Goal: Transaction & Acquisition: Purchase product/service

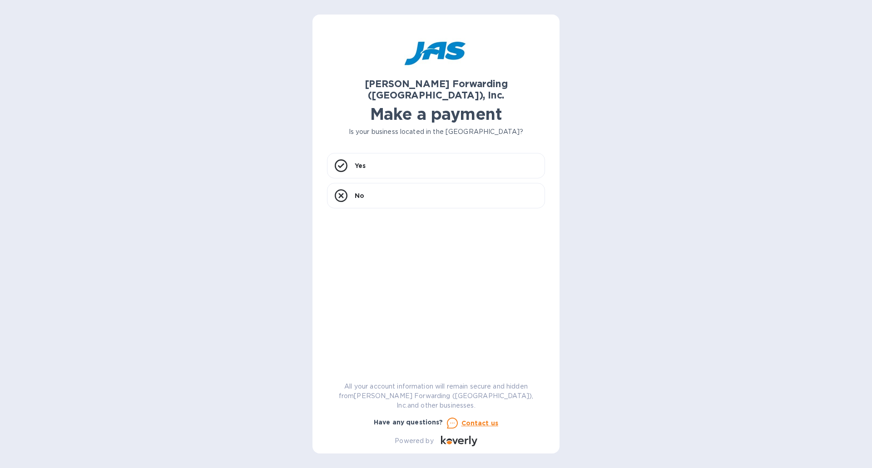
click at [369, 106] on h1 "Make a payment" at bounding box center [436, 114] width 218 height 19
click at [365, 161] on p "Yes" at bounding box center [360, 165] width 11 height 9
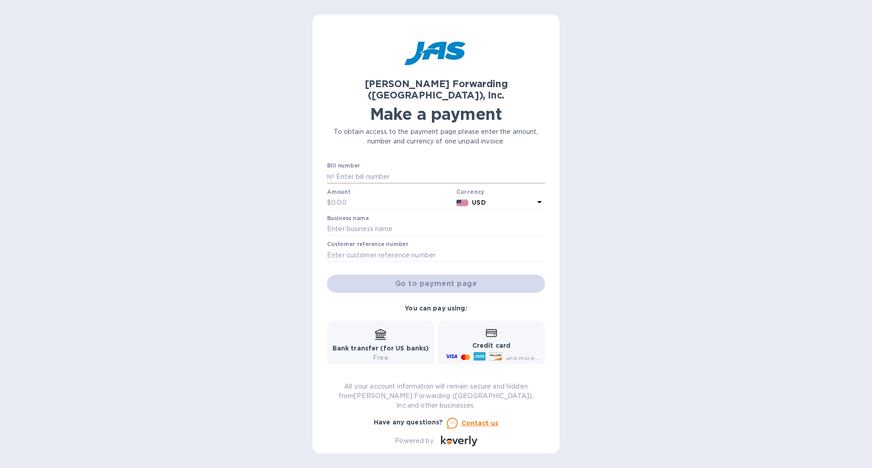
click at [366, 170] on input "text" at bounding box center [439, 177] width 211 height 14
type input "1"
click at [358, 196] on input "text" at bounding box center [392, 203] width 122 height 14
type input "1"
click at [362, 223] on input "text" at bounding box center [436, 230] width 218 height 14
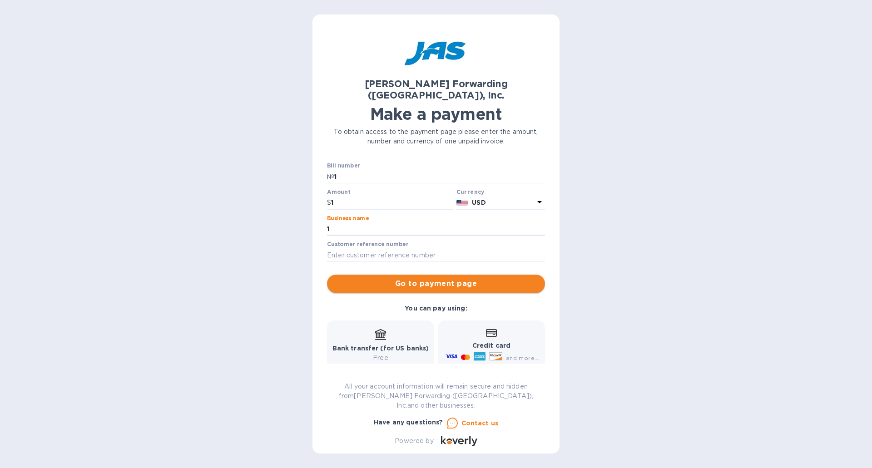
type input "1"
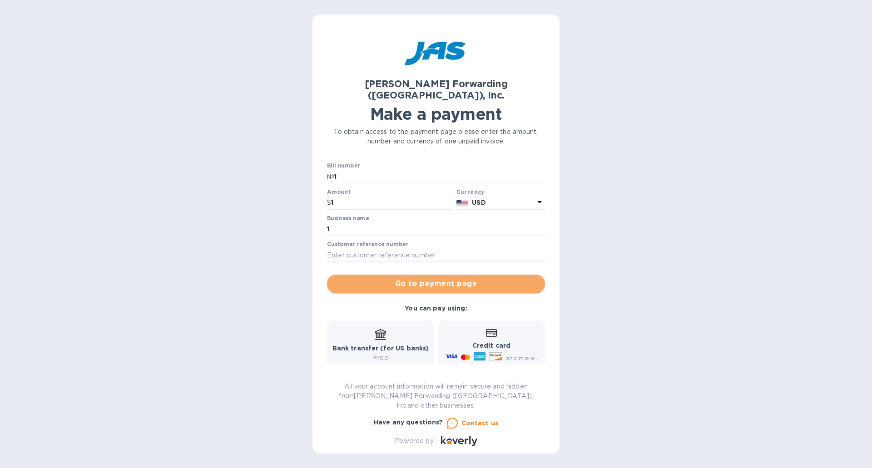
click at [444, 279] on span "Go to payment page" at bounding box center [436, 284] width 204 height 11
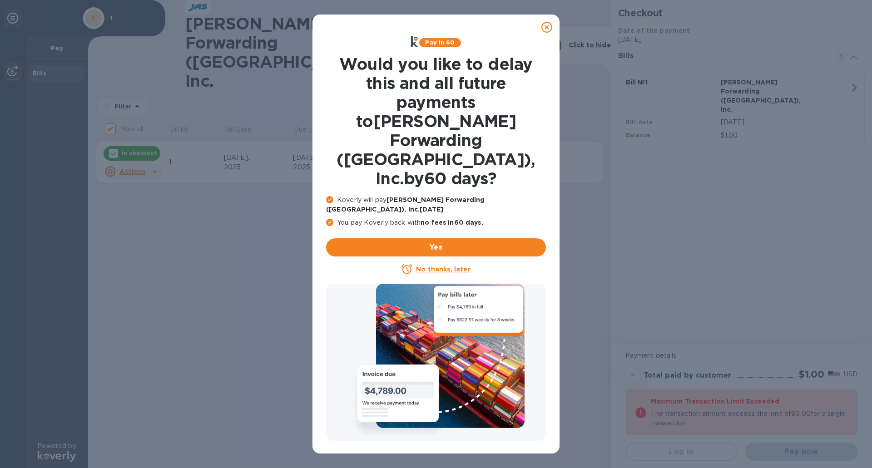
click at [444, 266] on u "No thanks, later" at bounding box center [443, 269] width 54 height 7
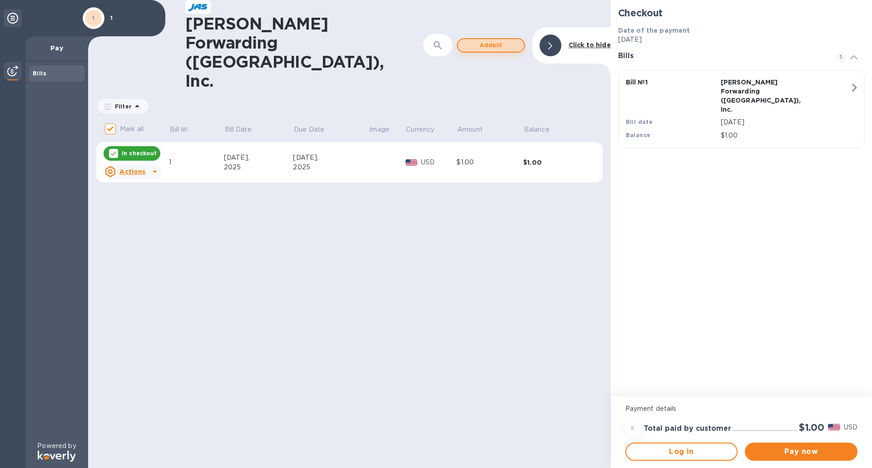
click at [488, 40] on span "Add bill" at bounding box center [491, 45] width 52 height 11
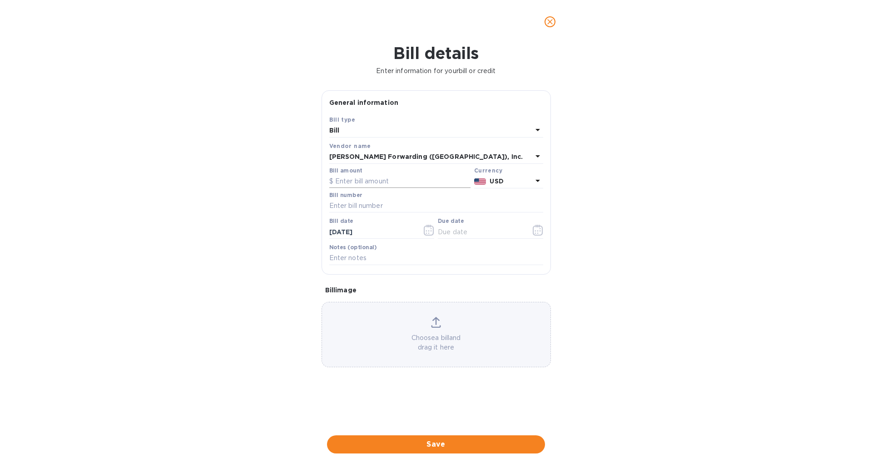
click at [351, 181] on input "text" at bounding box center [399, 182] width 141 height 14
type input "4,275"
click at [375, 208] on input "text" at bounding box center [436, 206] width 214 height 14
type input "DET503322149"
click at [378, 233] on input "[DATE]" at bounding box center [372, 232] width 86 height 14
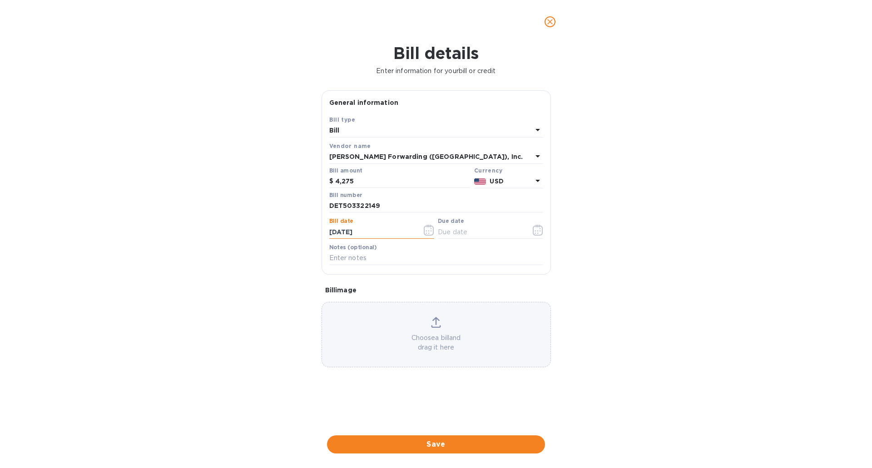
click at [338, 233] on input "[DATE]" at bounding box center [372, 232] width 86 height 14
click at [349, 233] on input "[DATE]" at bounding box center [372, 232] width 86 height 14
type input "[DATE]"
click at [449, 232] on input "text" at bounding box center [481, 232] width 86 height 14
type input "[DATE]"
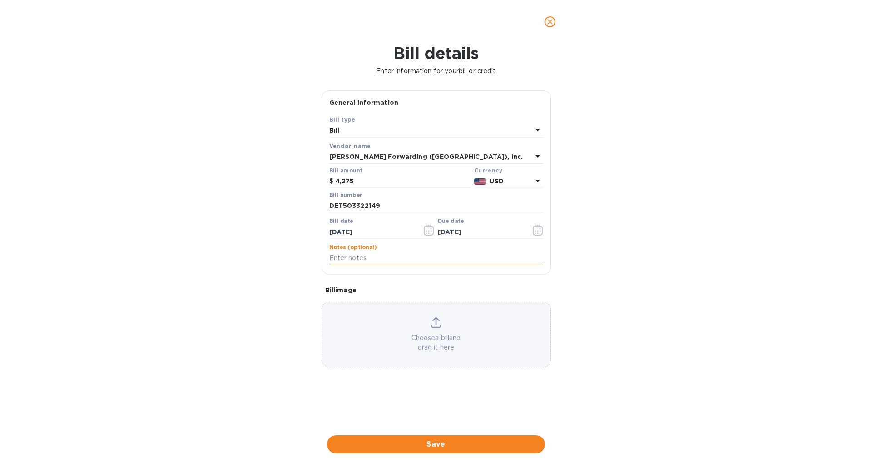
click at [388, 257] on input "text" at bounding box center [436, 259] width 214 height 14
type input "51193"
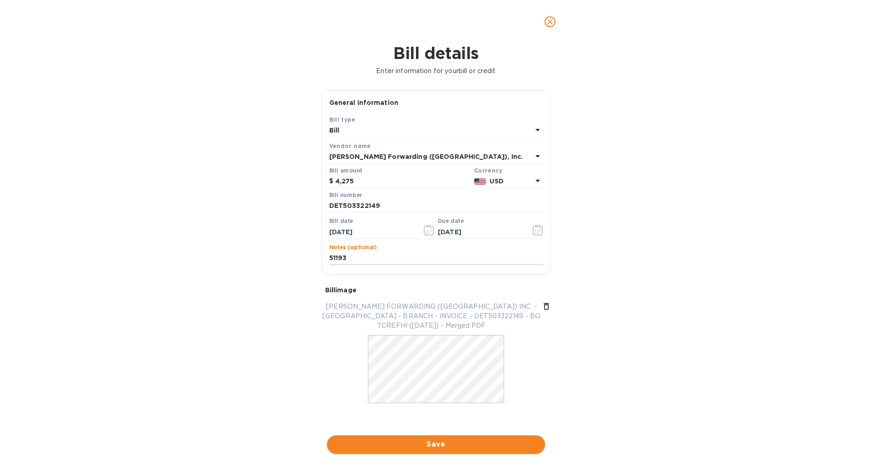
click at [440, 446] on span "Save" at bounding box center [436, 444] width 204 height 11
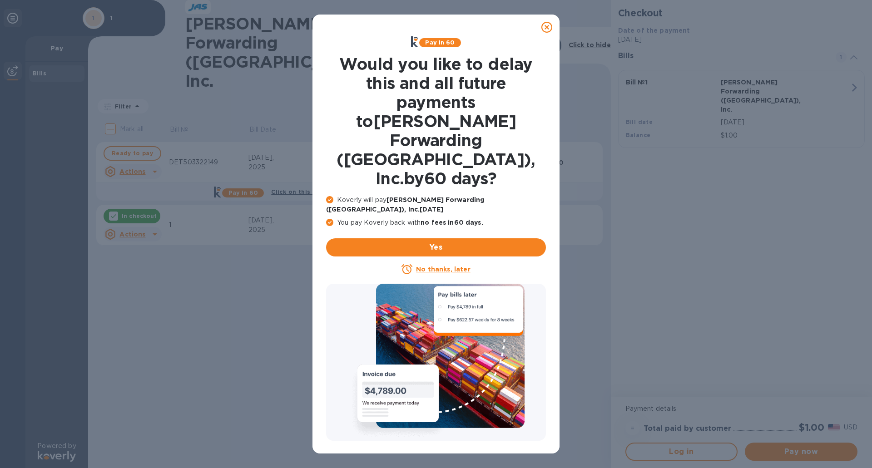
drag, startPoint x: 452, startPoint y: 220, endPoint x: 456, endPoint y: 224, distance: 5.8
click at [456, 266] on u "No thanks, later" at bounding box center [443, 269] width 54 height 7
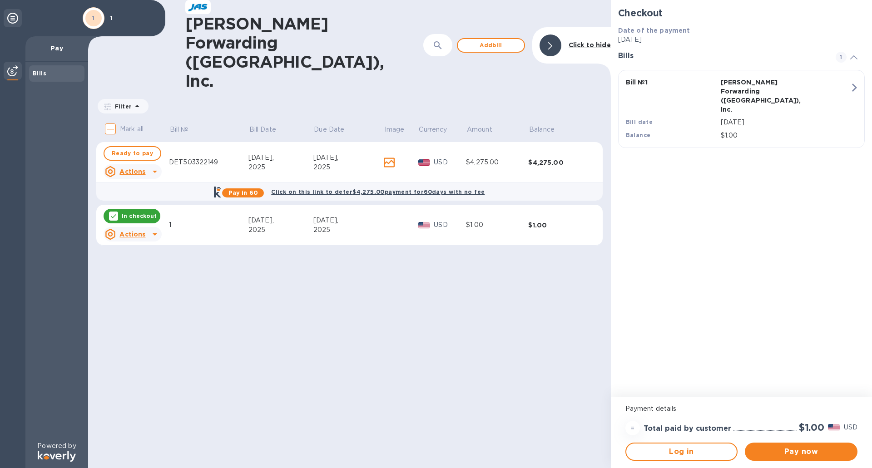
click at [136, 231] on u "Actions" at bounding box center [133, 234] width 26 height 7
click at [141, 241] on b "Delete" at bounding box center [140, 240] width 23 height 7
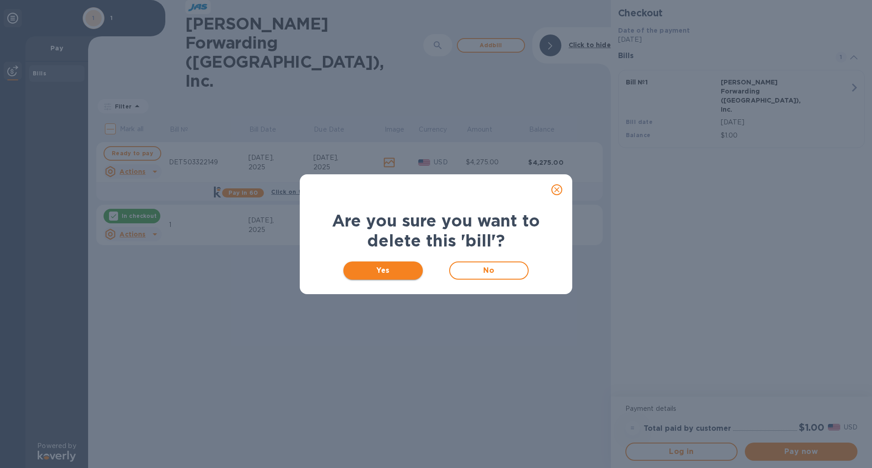
click at [381, 266] on span "Yes" at bounding box center [383, 270] width 65 height 11
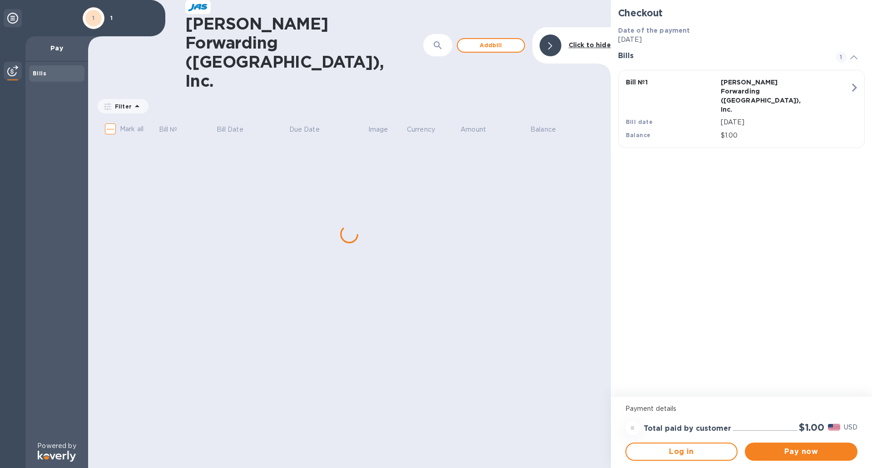
checkbox input "true"
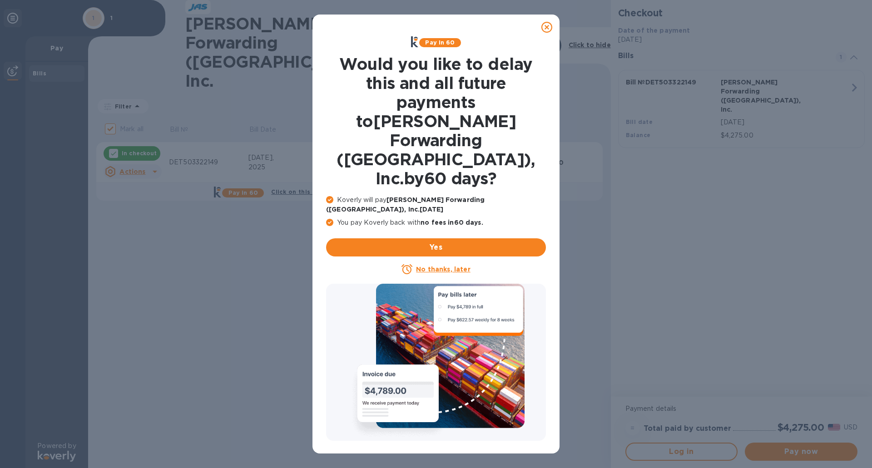
click at [437, 266] on u "No thanks, later" at bounding box center [443, 269] width 54 height 7
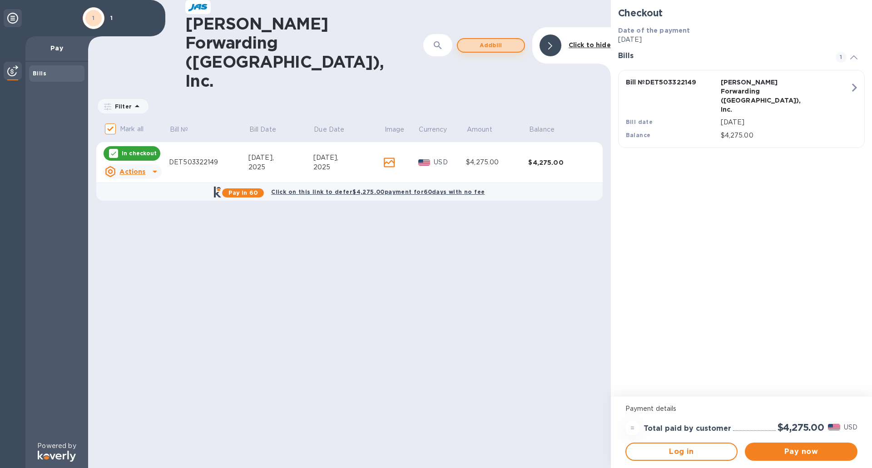
click at [493, 40] on span "Add bill" at bounding box center [491, 45] width 52 height 11
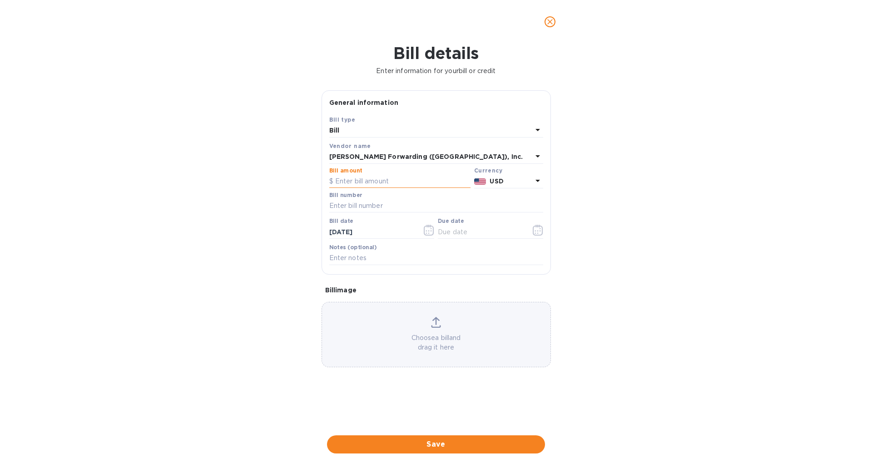
click at [383, 180] on input "text" at bounding box center [399, 182] width 141 height 14
type input "6,650"
click at [356, 209] on input "text" at bounding box center [436, 206] width 214 height 14
type input "E"
type input "DET503326536"
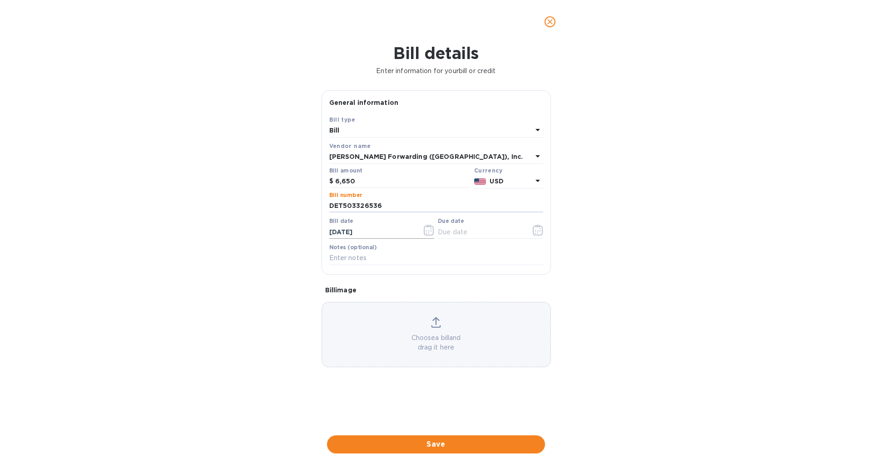
click at [349, 234] on input "[DATE]" at bounding box center [372, 232] width 86 height 14
click at [337, 234] on input "[DATE]" at bounding box center [372, 232] width 86 height 14
type input "[DATE]"
click at [447, 233] on input "text" at bounding box center [481, 232] width 86 height 14
type input "[DATE]"
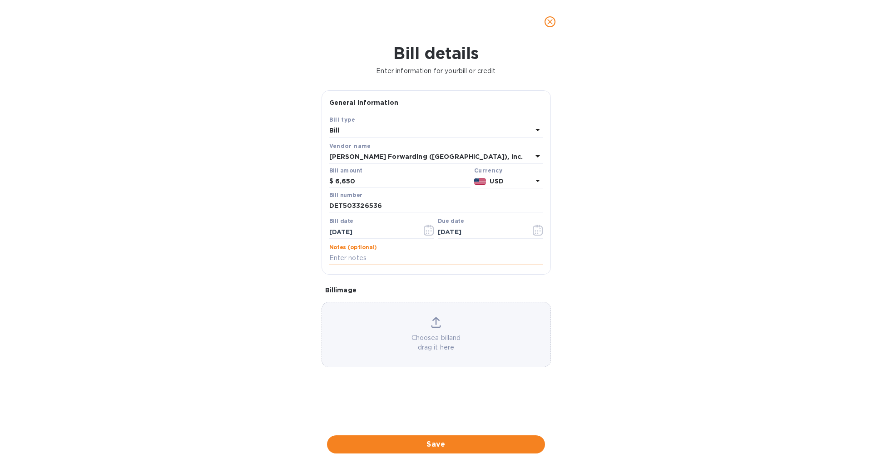
click at [365, 257] on input "text" at bounding box center [436, 259] width 214 height 14
type input "51196"
click at [384, 321] on div "Choose a bill and drag it here" at bounding box center [436, 334] width 229 height 35
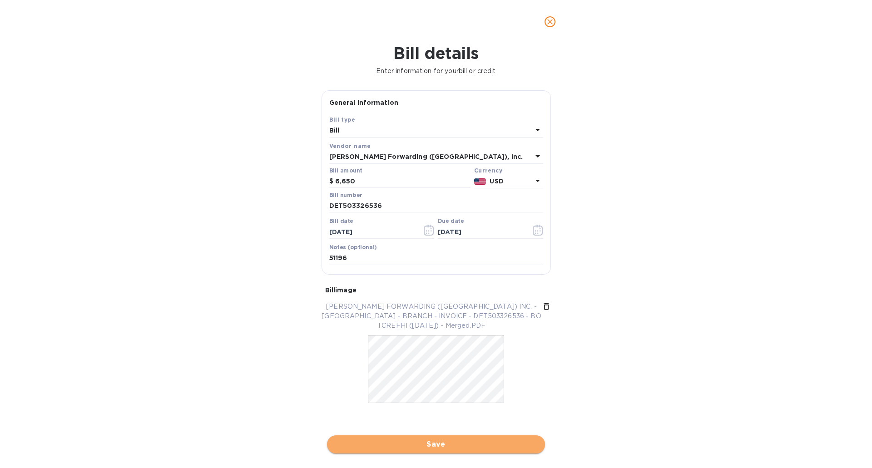
click at [437, 444] on span "Save" at bounding box center [436, 444] width 204 height 11
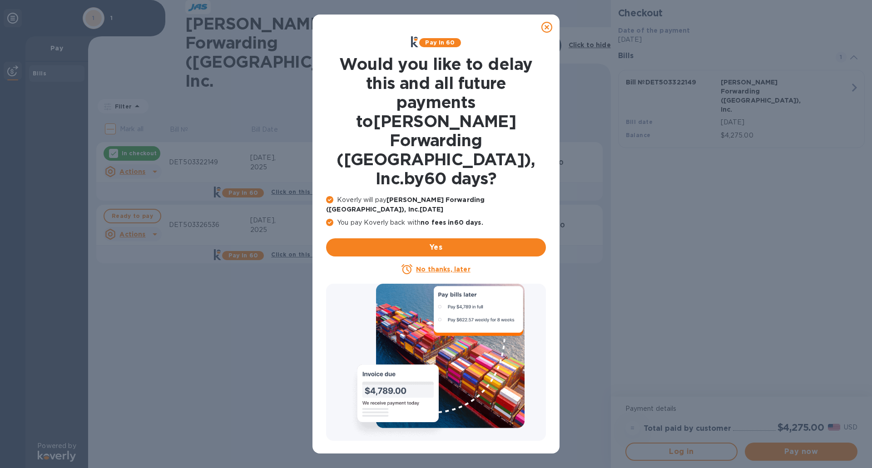
click at [439, 266] on u "No thanks, later" at bounding box center [443, 269] width 54 height 7
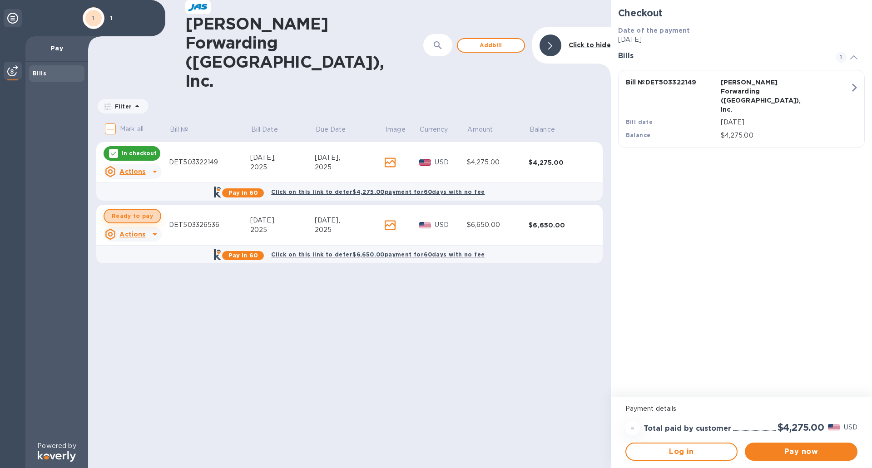
click at [134, 211] on span "Ready to pay" at bounding box center [132, 216] width 41 height 11
checkbox input "true"
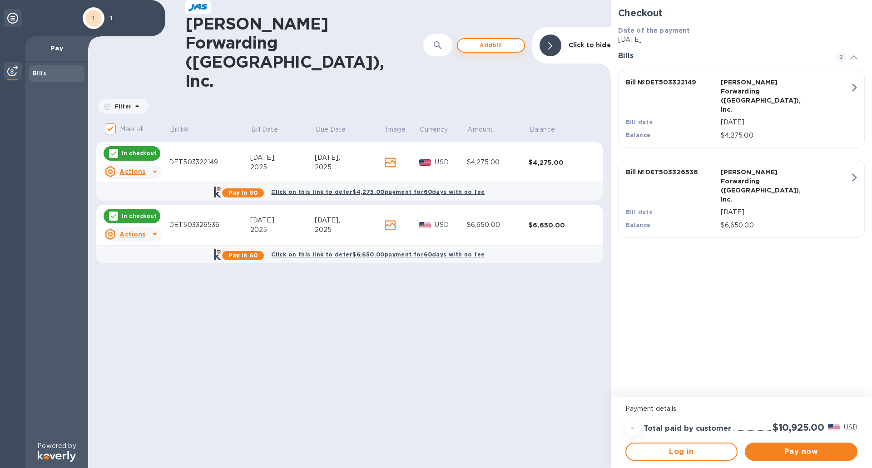
click at [502, 40] on span "Add bill" at bounding box center [491, 45] width 52 height 11
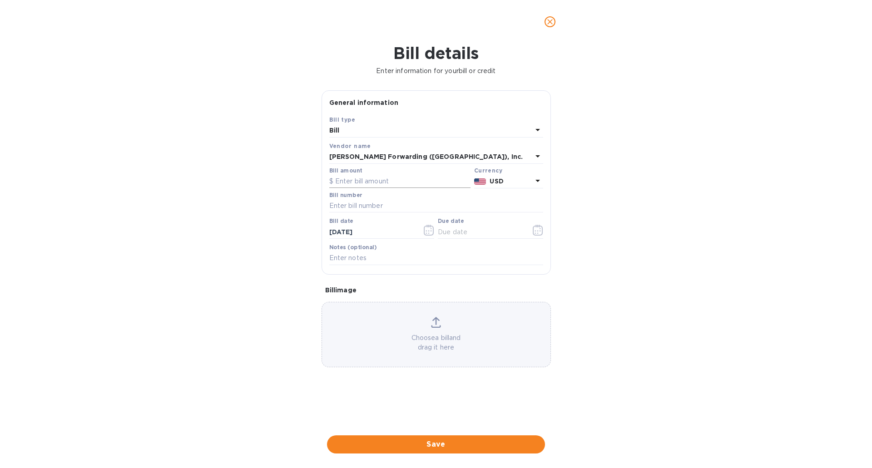
click at [367, 181] on input "text" at bounding box center [399, 182] width 141 height 14
type input "175"
click at [372, 204] on input "text" at bounding box center [436, 206] width 214 height 14
type input "DET503326537"
click at [336, 233] on input "[DATE]" at bounding box center [372, 232] width 86 height 14
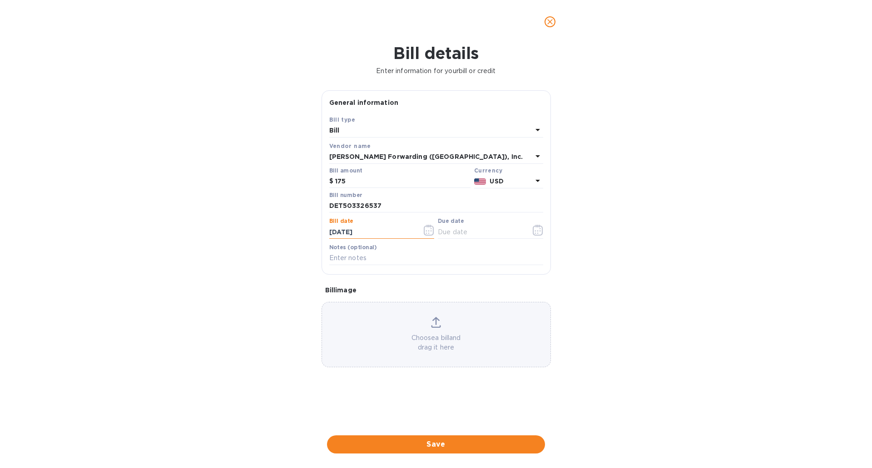
click at [348, 232] on input "[DATE]" at bounding box center [372, 232] width 86 height 14
type input "[DATE]"
click at [456, 232] on input "text" at bounding box center [481, 232] width 86 height 14
type input "[DATE]"
click at [384, 259] on input "text" at bounding box center [436, 259] width 214 height 14
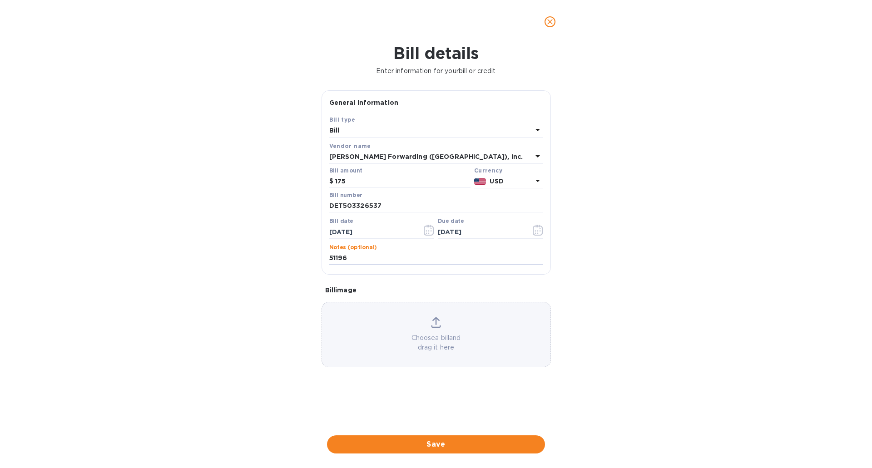
type input "51196"
click at [449, 441] on span "Save" at bounding box center [436, 444] width 204 height 11
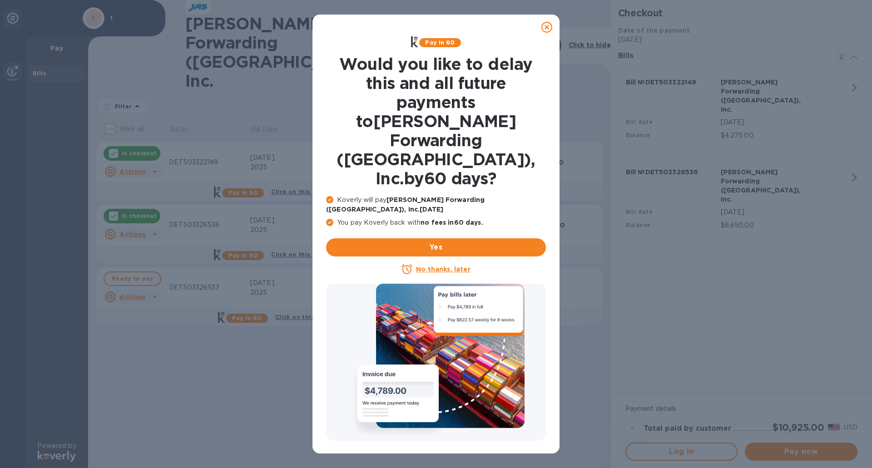
click at [432, 266] on u "No thanks, later" at bounding box center [443, 269] width 54 height 7
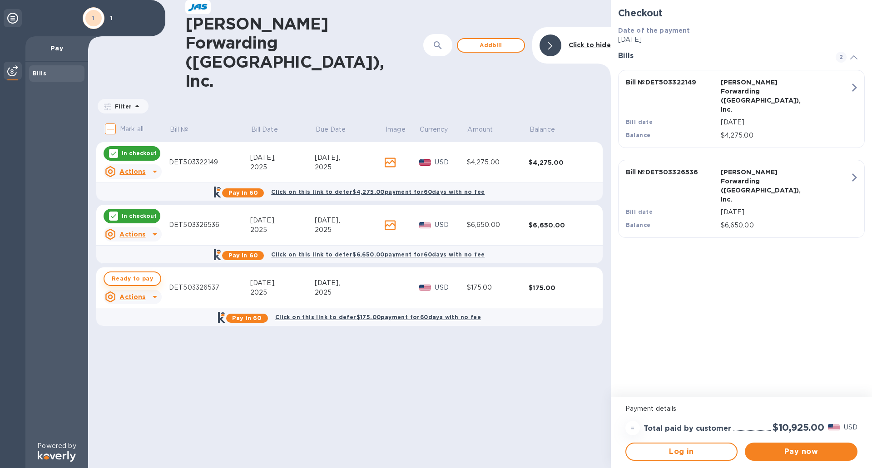
click at [143, 274] on span "Ready to pay" at bounding box center [132, 279] width 41 height 11
checkbox input "true"
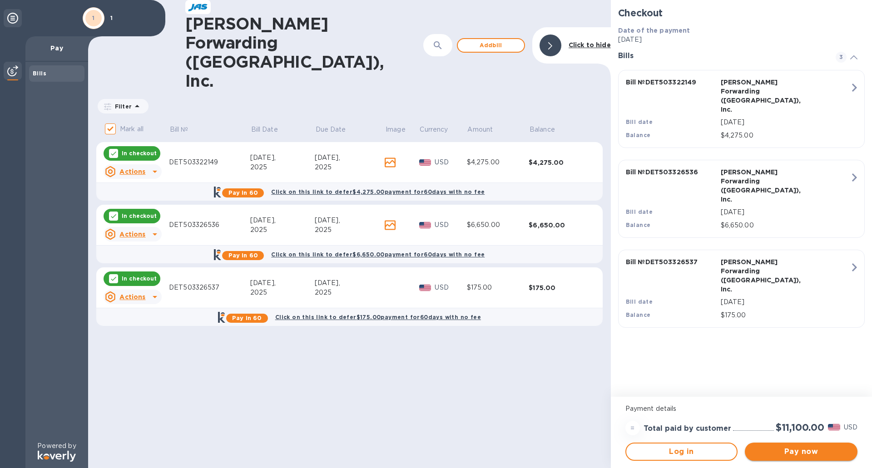
click at [812, 450] on span "Pay now" at bounding box center [802, 452] width 98 height 11
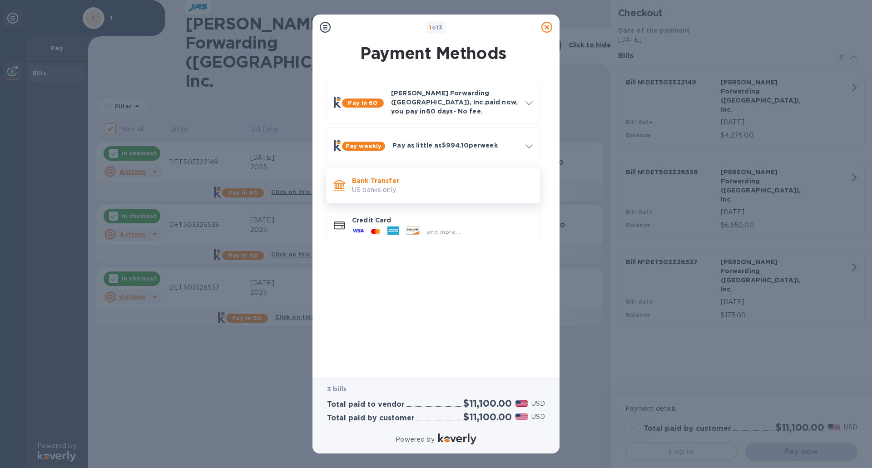
click at [402, 185] on p "US banks only." at bounding box center [442, 190] width 181 height 10
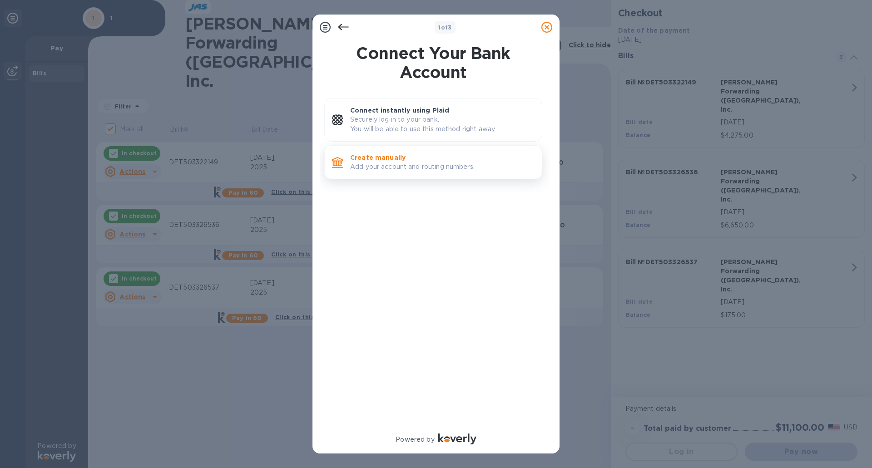
click at [405, 167] on p "Add your account and routing numbers." at bounding box center [442, 167] width 184 height 10
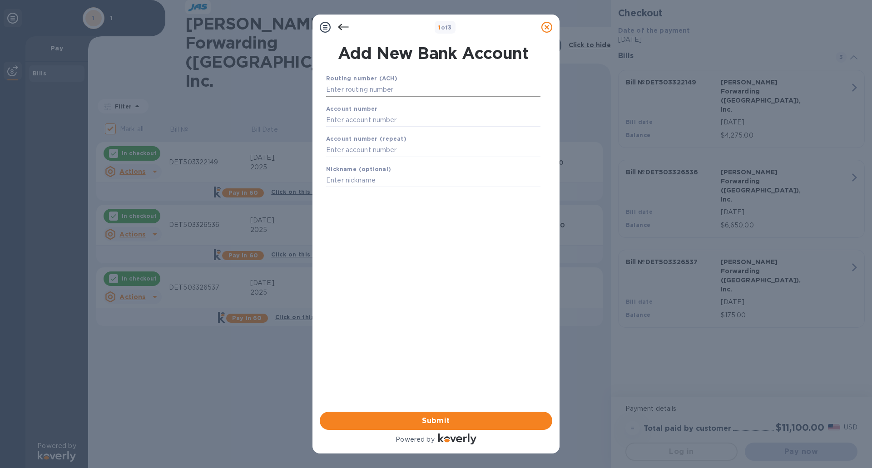
click at [397, 91] on input "text" at bounding box center [433, 90] width 214 height 14
type input "072414064"
click at [374, 134] on input "text" at bounding box center [433, 132] width 214 height 14
type input "80115017"
click at [384, 163] on input "text" at bounding box center [433, 162] width 214 height 14
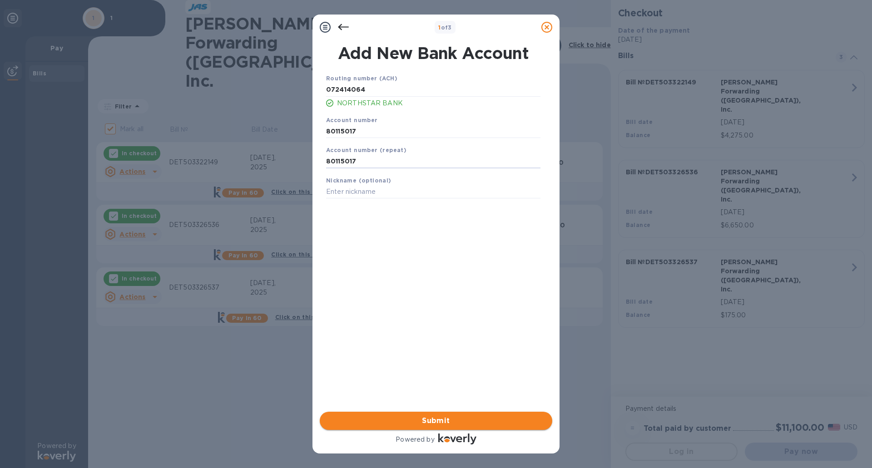
type input "80115017"
click at [442, 421] on span "Submit" at bounding box center [436, 421] width 218 height 11
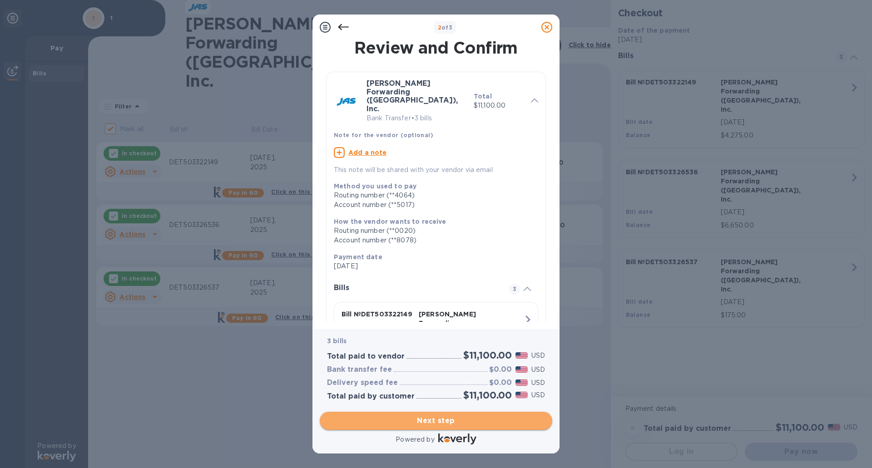
click at [454, 418] on span "Next step" at bounding box center [436, 421] width 218 height 11
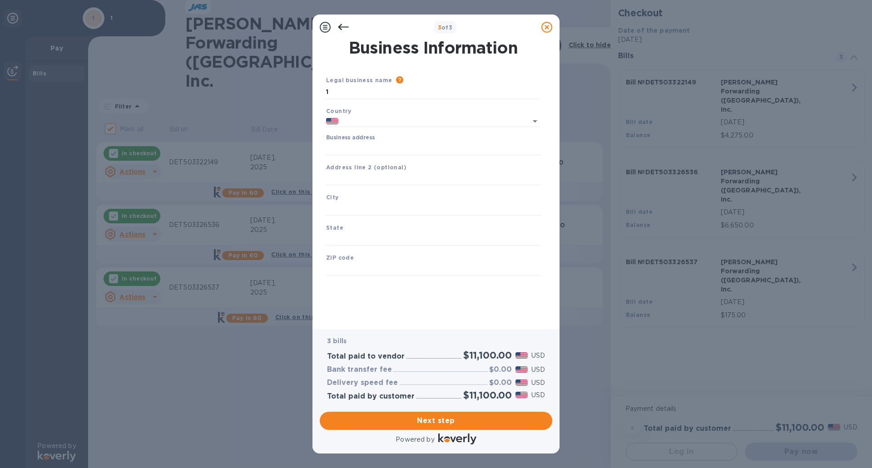
type input "[GEOGRAPHIC_DATA]"
click at [348, 95] on input "1" at bounding box center [433, 92] width 214 height 14
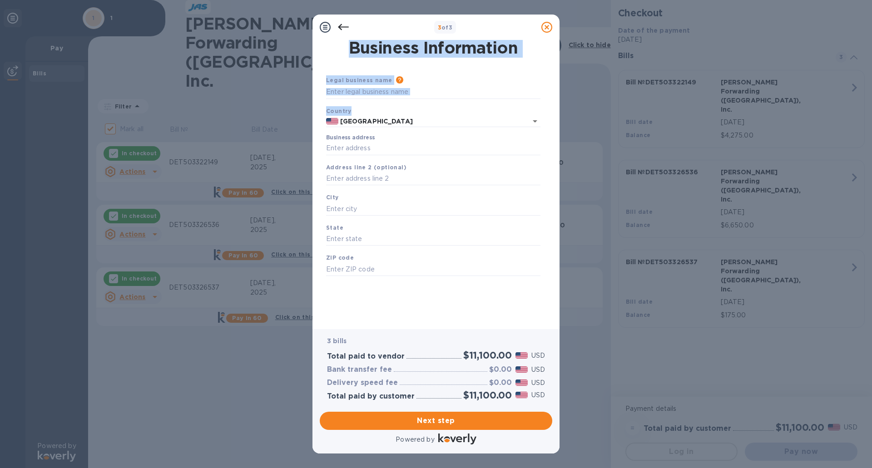
drag, startPoint x: 494, startPoint y: 20, endPoint x: 494, endPoint y: 113, distance: 93.6
click at [493, 113] on div "3 of 3 Business Information Legal business name Please provide the legal name t…" at bounding box center [436, 234] width 247 height 439
click at [501, 26] on div "3 of 3" at bounding box center [445, 27] width 185 height 13
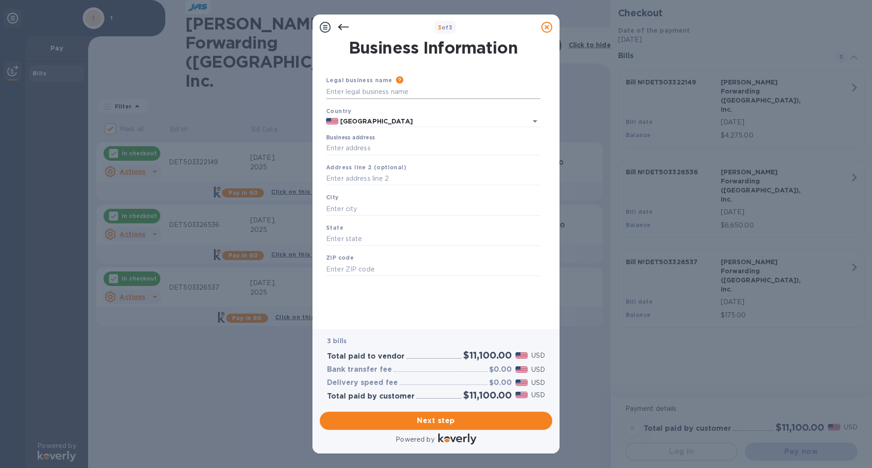
click at [368, 93] on input "text" at bounding box center [433, 92] width 214 height 14
type input "The Bottle Crew, LLC"
click at [370, 151] on input "Business address" at bounding box center [433, 149] width 214 height 14
type input "[STREET_ADDRESS]"
type input "[GEOGRAPHIC_DATA]"
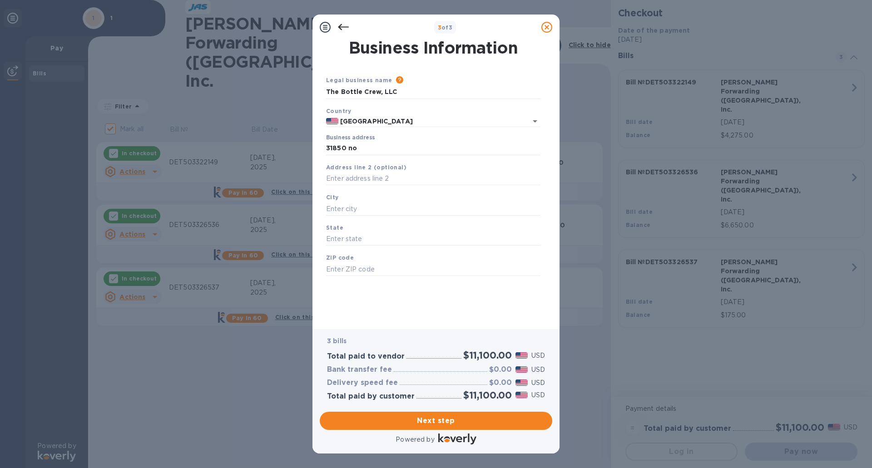
type input "MI"
type input "48334"
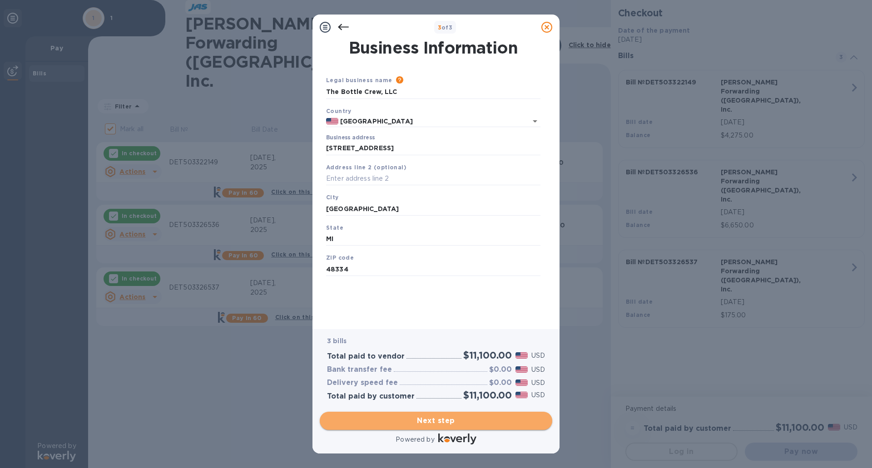
click at [434, 420] on span "Next step" at bounding box center [436, 421] width 218 height 11
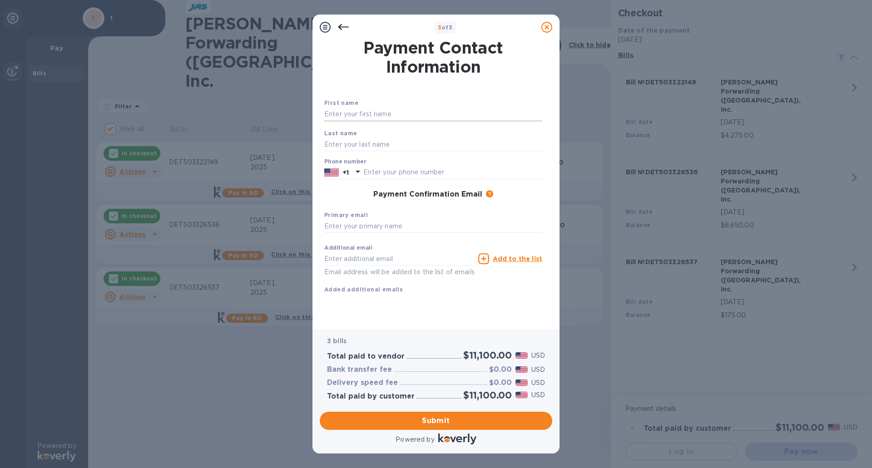
click at [367, 114] on input "text" at bounding box center [433, 115] width 218 height 14
type input "[PERSON_NAME]"
click at [372, 139] on input "text" at bounding box center [433, 145] width 218 height 14
type input "[PERSON_NAME]"
click at [389, 174] on input "text" at bounding box center [453, 173] width 179 height 14
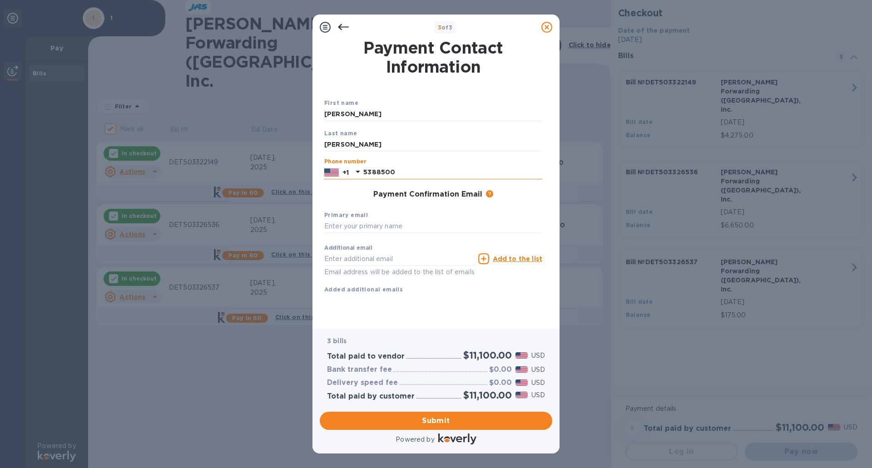
click at [365, 172] on input "5388500" at bounding box center [453, 173] width 179 height 14
type input "2485388500"
click at [394, 229] on input "text" at bounding box center [433, 227] width 218 height 14
type input "[EMAIL_ADDRESS][DOMAIN_NAME]"
click at [423, 421] on span "Submit" at bounding box center [436, 421] width 218 height 11
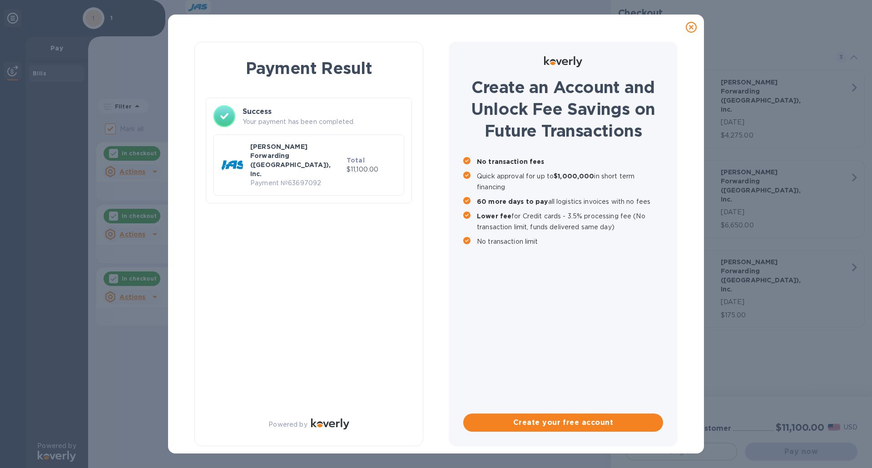
checkbox input "false"
